Goal: Task Accomplishment & Management: Use online tool/utility

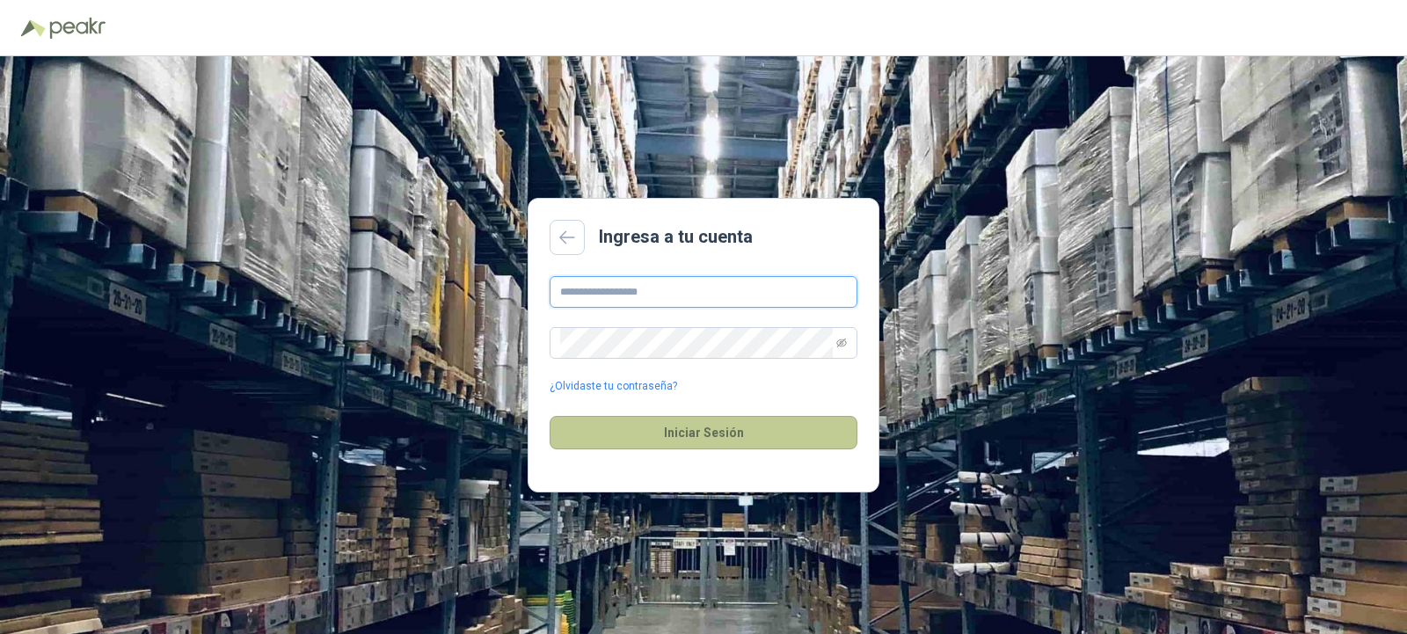
type input "**********"
click at [637, 427] on button "Iniciar Sesión" at bounding box center [703, 432] width 308 height 33
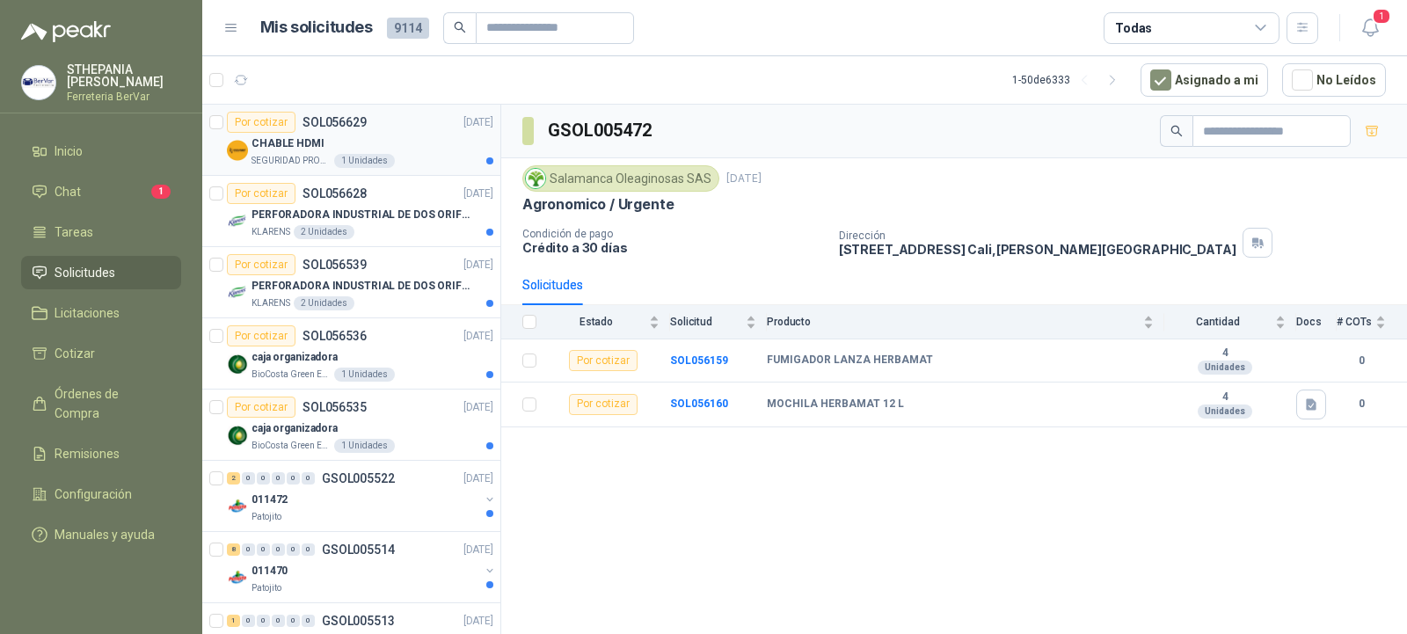
click at [392, 151] on div "CHABLE HDMI" at bounding box center [372, 143] width 242 height 21
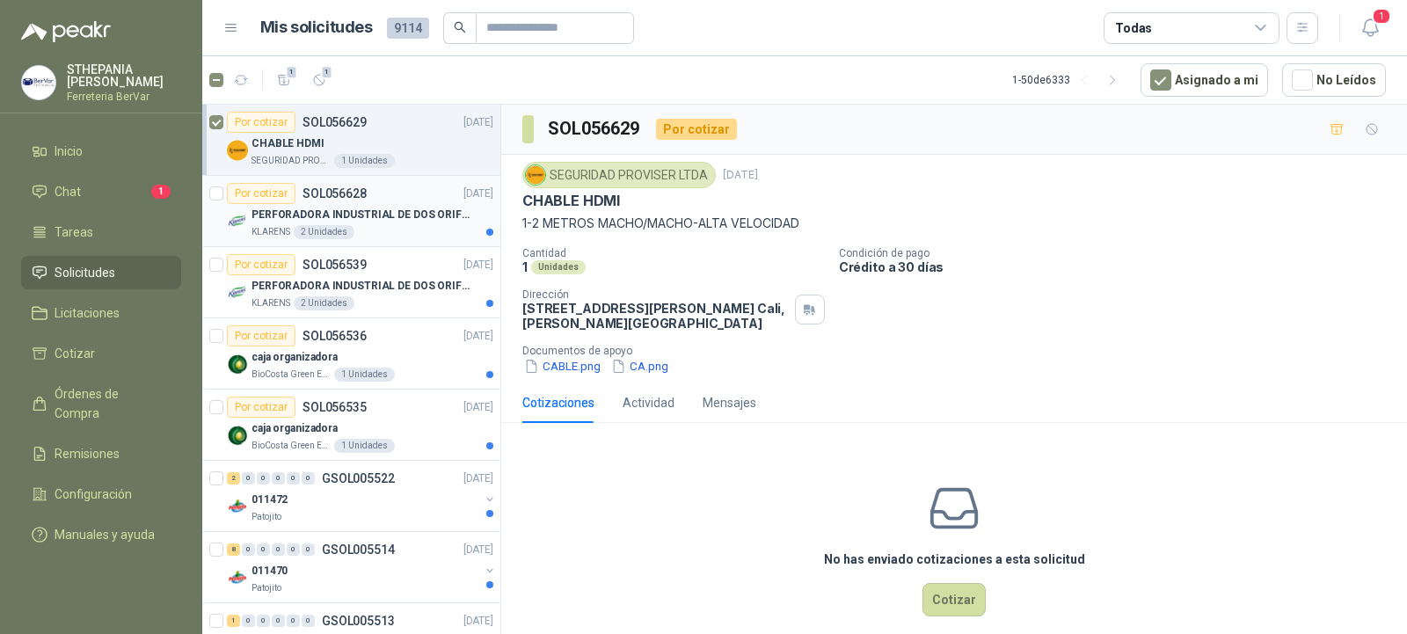
click at [396, 207] on p "PERFORADORA INDUSTRIAL DE DOS ORIFICIOS" at bounding box center [360, 215] width 219 height 17
